Goal: Task Accomplishment & Management: Manage account settings

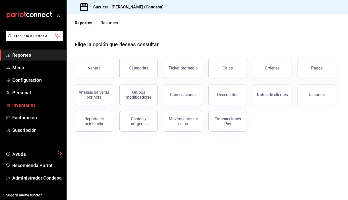
click at [31, 103] on span "Inventarios" at bounding box center [37, 105] width 50 height 7
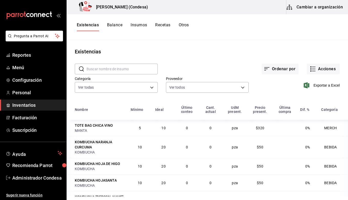
click at [138, 25] on button "Insumos" at bounding box center [139, 27] width 16 height 9
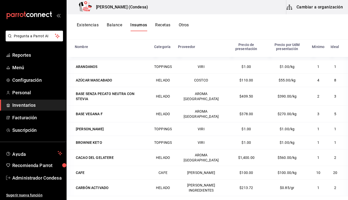
scroll to position [55, 0]
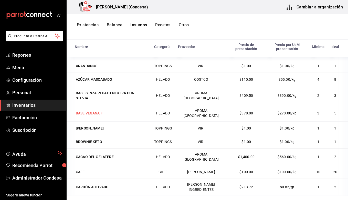
click at [96, 113] on div "BASE VEGANA F" at bounding box center [89, 113] width 27 height 5
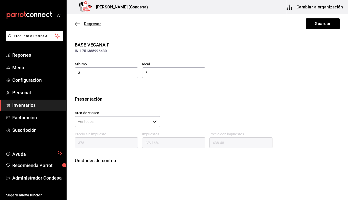
click at [78, 22] on icon "button" at bounding box center [77, 24] width 5 height 5
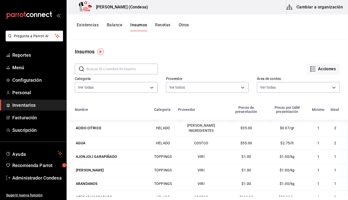
click at [90, 24] on button "Existencias" at bounding box center [88, 27] width 22 height 9
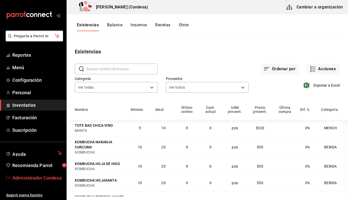
click at [37, 175] on span "Administrador Condesa" at bounding box center [37, 178] width 50 height 7
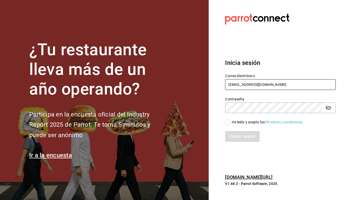
type input "berrinche155@gmail.com"
click at [227, 121] on input "He leído y acepto los Términos y condiciones." at bounding box center [227, 122] width 5 height 5
checkbox input "true"
click at [238, 134] on button "Iniciar sesión" at bounding box center [242, 136] width 35 height 11
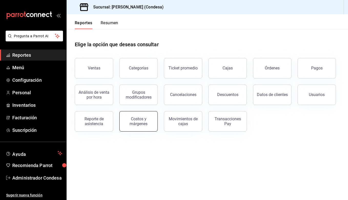
click at [137, 118] on div "Costos y márgenes" at bounding box center [139, 122] width 32 height 10
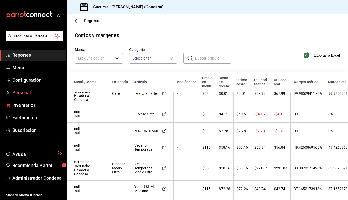
scroll to position [177, 1]
click at [29, 108] on span "Inventarios" at bounding box center [37, 105] width 50 height 7
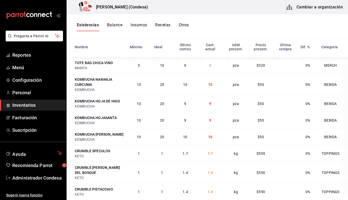
scroll to position [63, 0]
click at [17, 67] on span "Menú" at bounding box center [37, 67] width 50 height 7
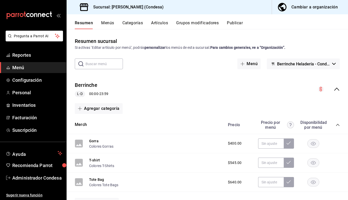
click at [108, 26] on button "Menús" at bounding box center [107, 24] width 13 height 9
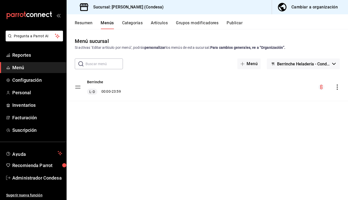
click at [162, 26] on button "Artículos" at bounding box center [159, 24] width 17 height 9
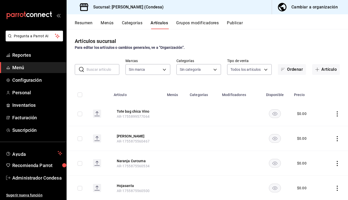
type input "86632142-fb3b-43d2-84fb-ad5f0e1813cf"
type input "7beebd49-74cd-46a9-9521-54a8ed3875d4,df5c1c17-b5fd-4db4-8b82-447fe841abc1,4535a…"
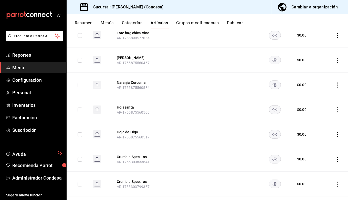
scroll to position [83, 0]
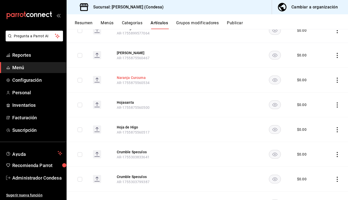
click at [127, 77] on button "Naranja Curcuma" at bounding box center [137, 77] width 41 height 5
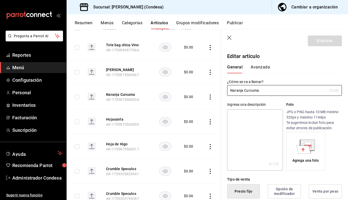
type input "$0.00"
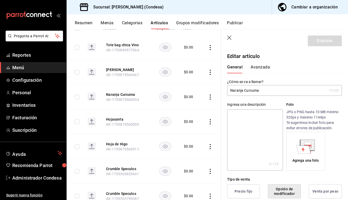
click at [230, 38] on icon "button" at bounding box center [229, 38] width 4 height 4
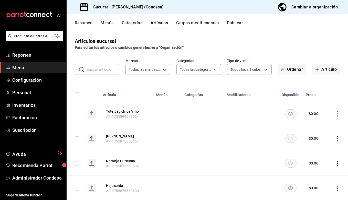
click at [107, 25] on button "Menús" at bounding box center [107, 24] width 13 height 9
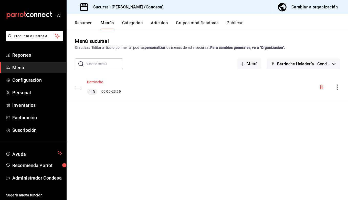
click at [94, 82] on button "Berrinche" at bounding box center [95, 82] width 16 height 5
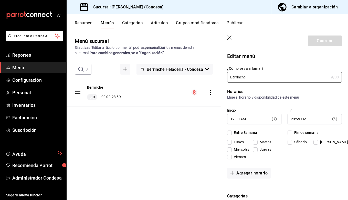
checkbox input "true"
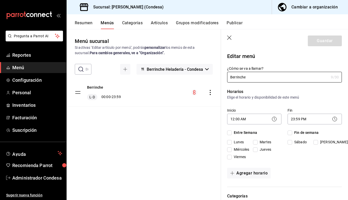
checkbox input "true"
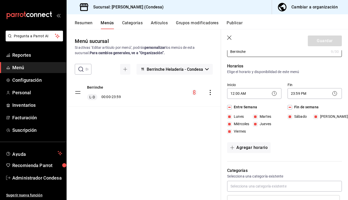
click at [231, 38] on icon "button" at bounding box center [229, 38] width 5 height 5
checkbox input "false"
type input "1755904774919"
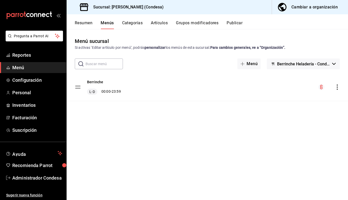
click at [81, 24] on button "Resumen" at bounding box center [84, 24] width 18 height 9
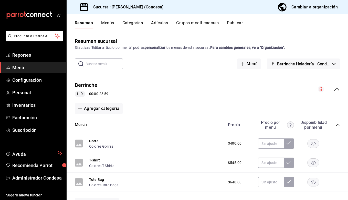
scroll to position [56, 0]
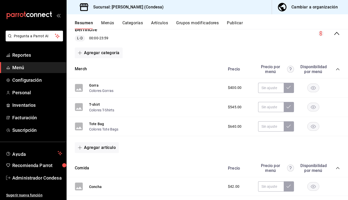
click at [336, 70] on icon "collapse-category-row" at bounding box center [338, 69] width 4 height 4
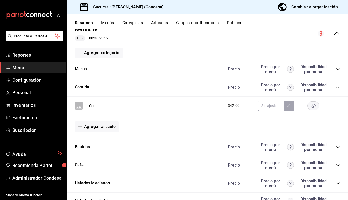
click at [337, 87] on icon "collapse-category-row" at bounding box center [338, 87] width 4 height 4
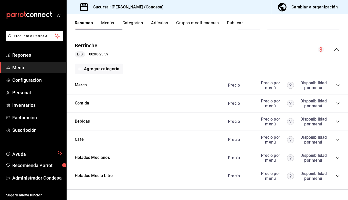
scroll to position [39, 0]
click at [85, 121] on button "Bebidas" at bounding box center [82, 122] width 15 height 6
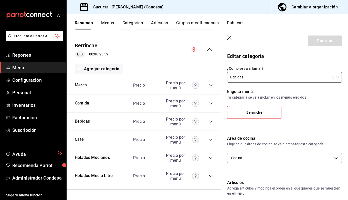
scroll to position [45, 0]
click at [231, 40] on icon "button" at bounding box center [229, 38] width 5 height 5
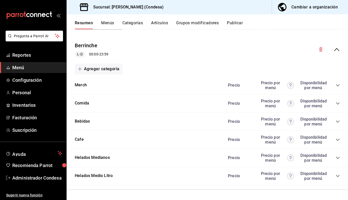
scroll to position [39, 0]
click at [336, 121] on icon "collapse-category-row" at bounding box center [338, 122] width 4 height 4
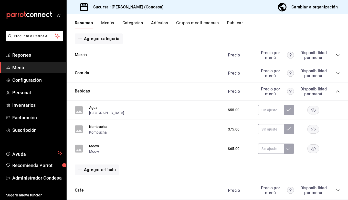
scroll to position [71, 0]
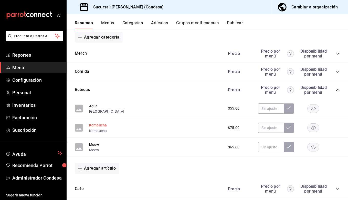
click at [95, 125] on button "Kombucha" at bounding box center [98, 125] width 18 height 5
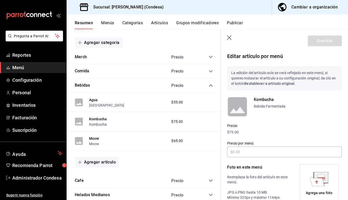
click at [228, 36] on icon "button" at bounding box center [229, 38] width 5 height 5
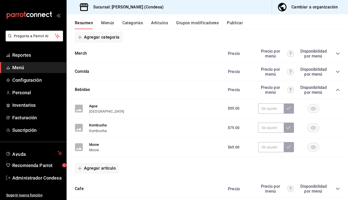
click at [157, 25] on button "Artículos" at bounding box center [159, 24] width 17 height 9
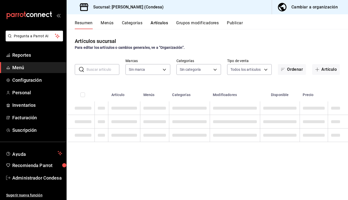
type input "7beebd49-74cd-46a9-9521-54a8ed3875d4,df5c1c17-b5fd-4db4-8b82-447fe841abc1,4535a…"
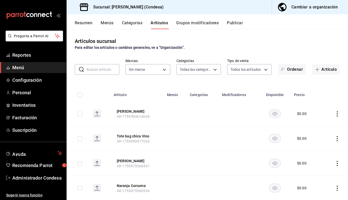
type input "86632142-fb3b-43d2-84fb-ad5f0e1813cf"
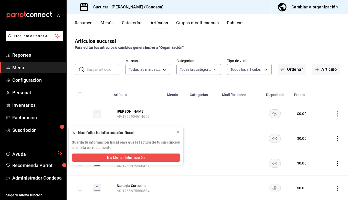
scroll to position [41, 0]
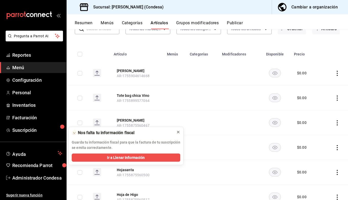
click at [178, 132] on icon at bounding box center [178, 132] width 4 height 4
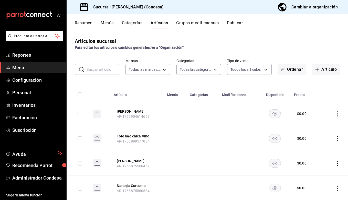
scroll to position [0, 0]
click at [86, 22] on button "Resumen" at bounding box center [84, 24] width 18 height 9
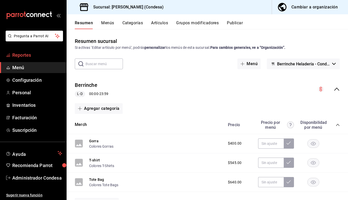
click at [24, 60] on link "Reportes" at bounding box center [33, 55] width 66 height 11
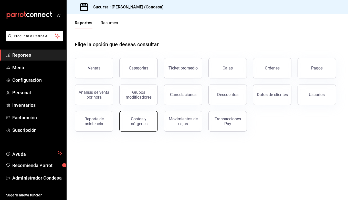
click at [125, 115] on button "Costos y márgenes" at bounding box center [138, 121] width 38 height 20
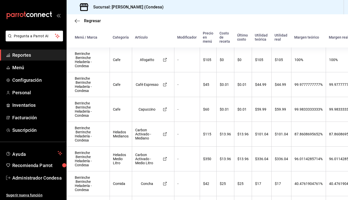
click at [28, 57] on span "Reportes" at bounding box center [37, 55] width 50 height 7
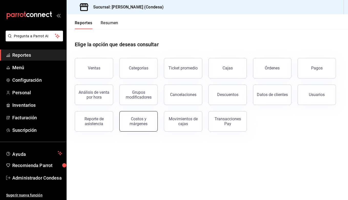
click at [131, 121] on div "Costos y márgenes" at bounding box center [139, 122] width 32 height 10
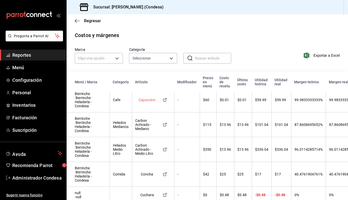
scroll to position [55, 0]
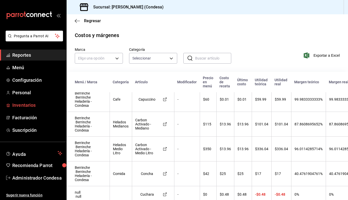
click at [26, 106] on span "Inventarios" at bounding box center [37, 105] width 50 height 7
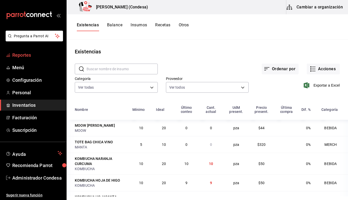
click at [23, 60] on link "Reportes" at bounding box center [33, 55] width 66 height 11
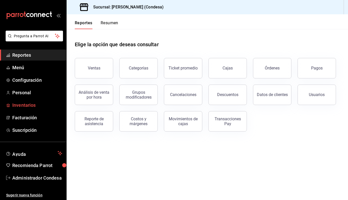
click at [37, 104] on span "Inventarios" at bounding box center [37, 105] width 50 height 7
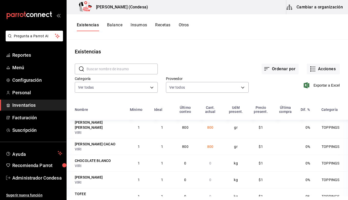
scroll to position [370, 0]
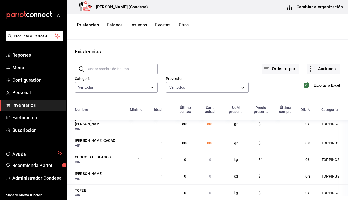
click at [123, 70] on input "text" at bounding box center [122, 69] width 71 height 10
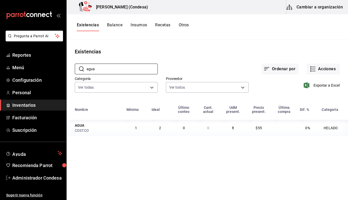
scroll to position [0, 0]
type input "a"
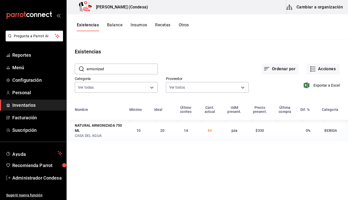
type input "armonizada"
drag, startPoint x: 107, startPoint y: 72, endPoint x: 76, endPoint y: 67, distance: 31.1
click at [76, 67] on div "​ armonizada ​" at bounding box center [116, 69] width 83 height 11
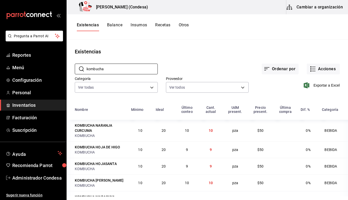
drag, startPoint x: 108, startPoint y: 70, endPoint x: 68, endPoint y: 69, distance: 40.0
click at [68, 70] on div "​ kombucha ​ Ordenar por Acciones Categoría Ver todas a2c57947-80e7-4910-9848-c…" at bounding box center [207, 79] width 281 height 47
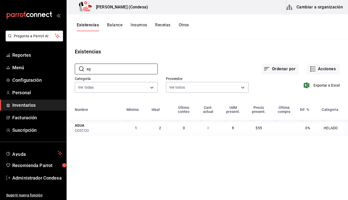
type input "a"
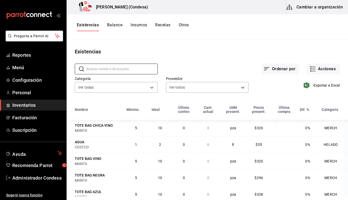
type input "a"
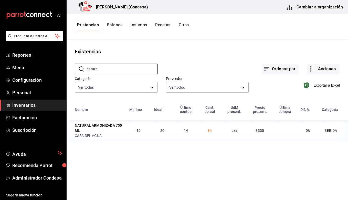
type input "natural"
click at [221, 134] on td "84" at bounding box center [210, 131] width 24 height 22
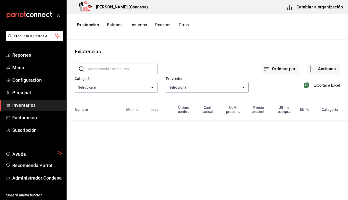
type input "a2c57947-80e7-4910-9848-c9fe7f1032e4,8b8f9fb4-892e-4a2d-b1a7-3172df611dd5,56ca7…"
type input "bb948d74-ed45-427c-9e2e-24abc5cfd051,ff505fd8-3e3e-4e58-92b8-b3f75deda886,cab53…"
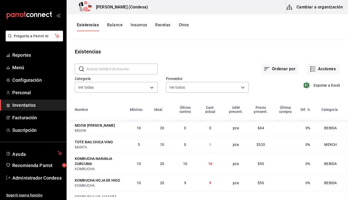
click at [132, 67] on input "text" at bounding box center [122, 69] width 71 height 10
type input "natural"
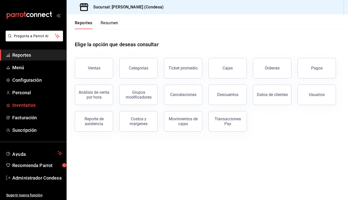
click at [26, 104] on span "Inventarios" at bounding box center [37, 105] width 50 height 7
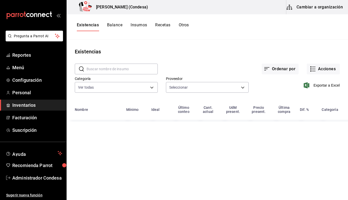
type input "bb948d74-ed45-427c-9e2e-24abc5cfd051,ff505fd8-3e3e-4e58-92b8-b3f75deda886,cab53…"
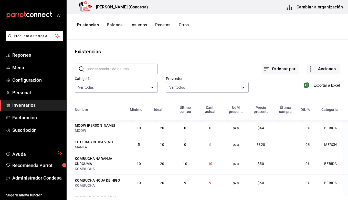
click at [116, 69] on input "text" at bounding box center [122, 69] width 71 height 10
type input "a"
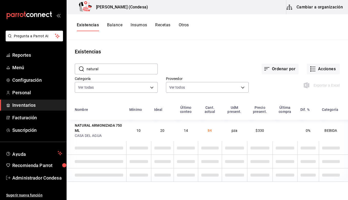
type input "natural"
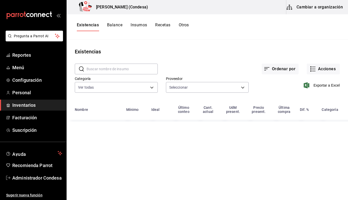
type input "bb948d74-ed45-427c-9e2e-24abc5cfd051,ff505fd8-3e3e-4e58-92b8-b3f75deda886,cab53…"
click at [120, 68] on input "text" at bounding box center [122, 69] width 71 height 10
type input "a"
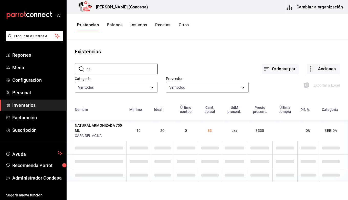
type input "n"
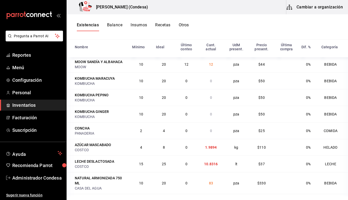
scroll to position [1052, 0]
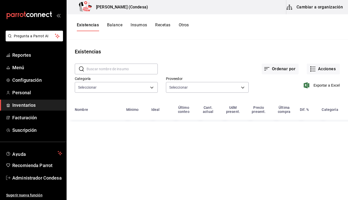
type input "a2c57947-80e7-4910-9848-c9fe7f1032e4,8b8f9fb4-892e-4a2d-b1a7-3172df611dd5,56ca7…"
type input "bb948d74-ed45-427c-9e2e-24abc5cfd051,ff505fd8-3e3e-4e58-92b8-b3f75deda886,cab53…"
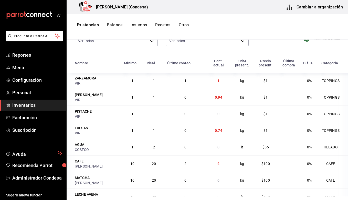
scroll to position [802, 0]
